Goal: Register for event/course

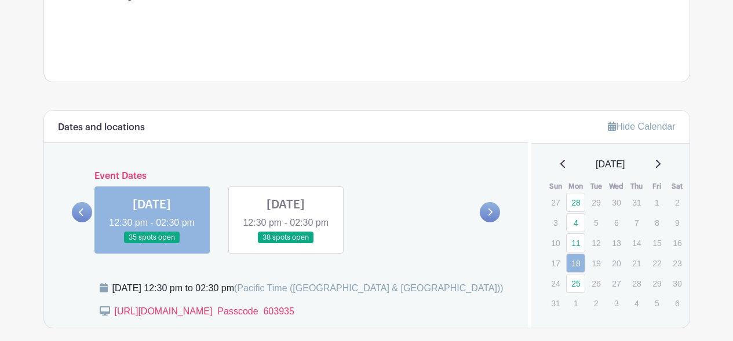
scroll to position [459, 0]
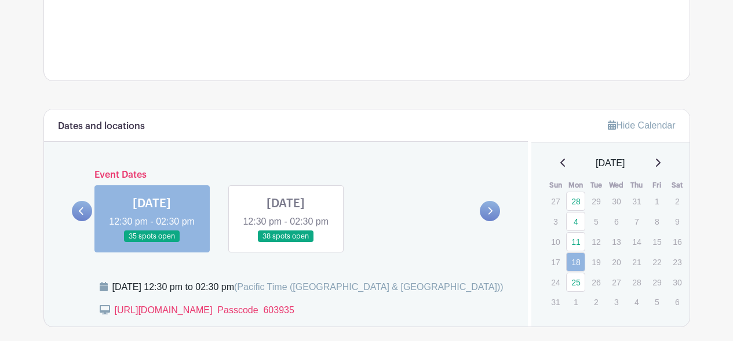
click at [286, 243] on link at bounding box center [286, 243] width 0 height 0
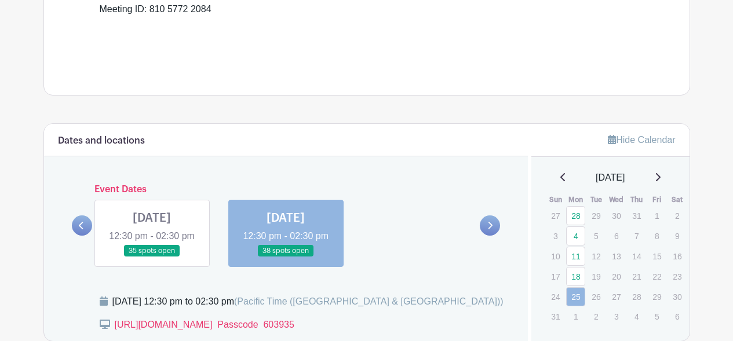
scroll to position [449, 0]
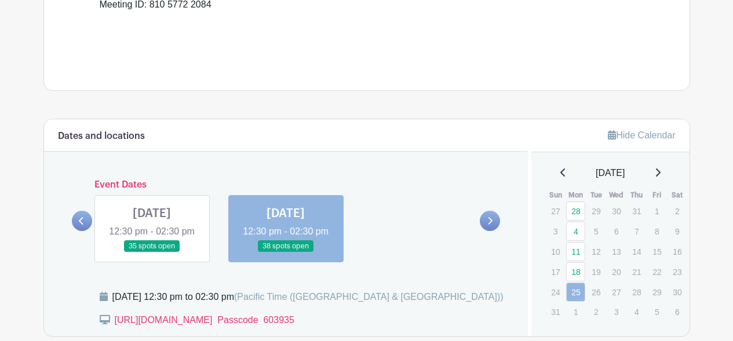
click at [286, 253] on link at bounding box center [286, 253] width 0 height 0
click at [489, 225] on icon at bounding box center [490, 221] width 5 height 8
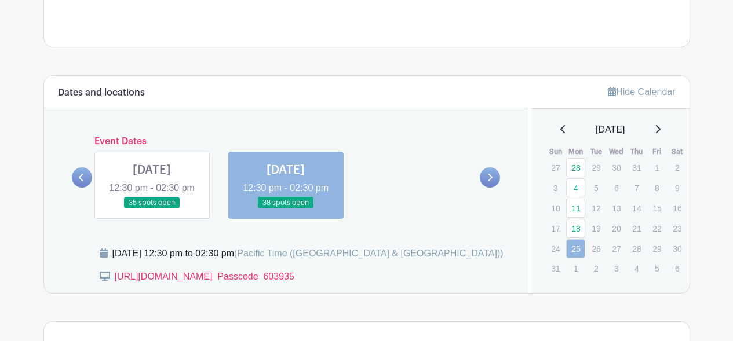
scroll to position [495, 0]
